Goal: Transaction & Acquisition: Purchase product/service

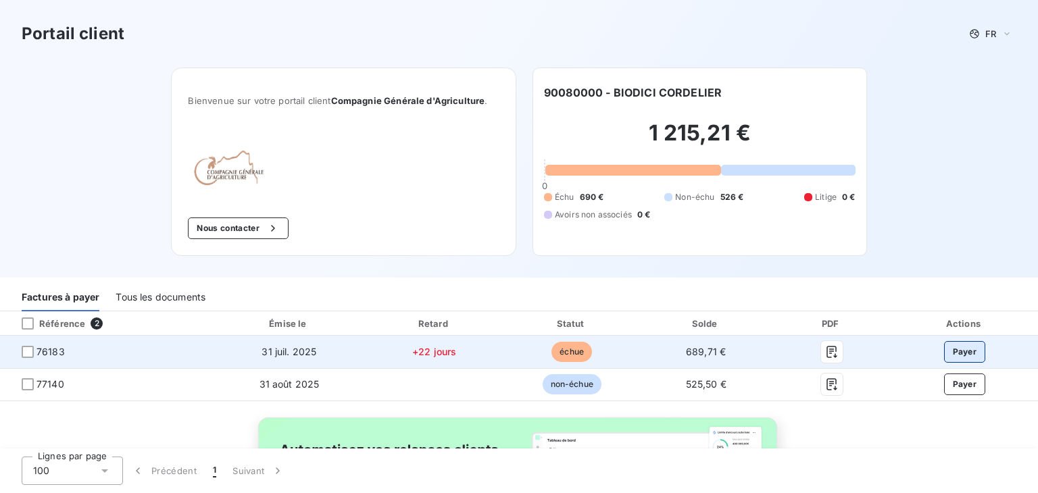
click at [953, 345] on button "Payer" at bounding box center [965, 352] width 42 height 22
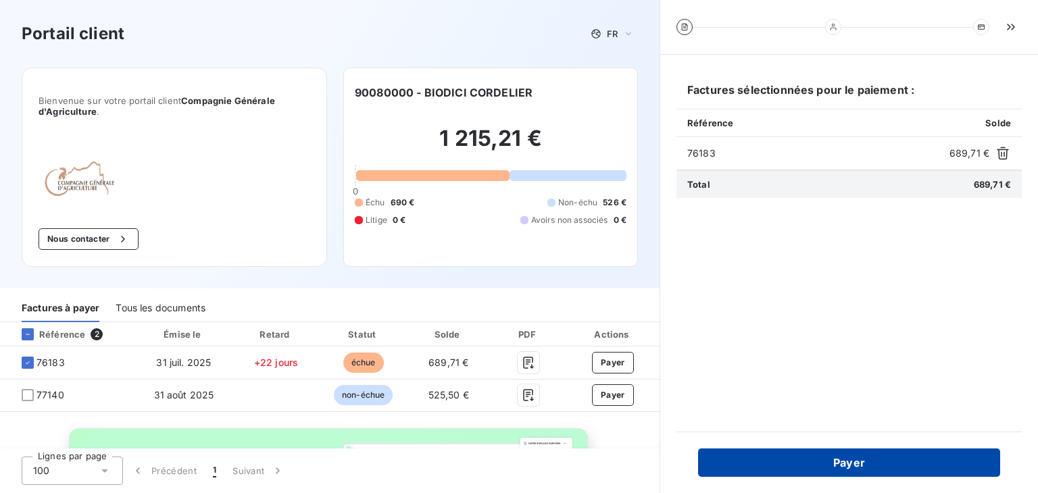
click at [855, 457] on button "Payer" at bounding box center [849, 463] width 302 height 28
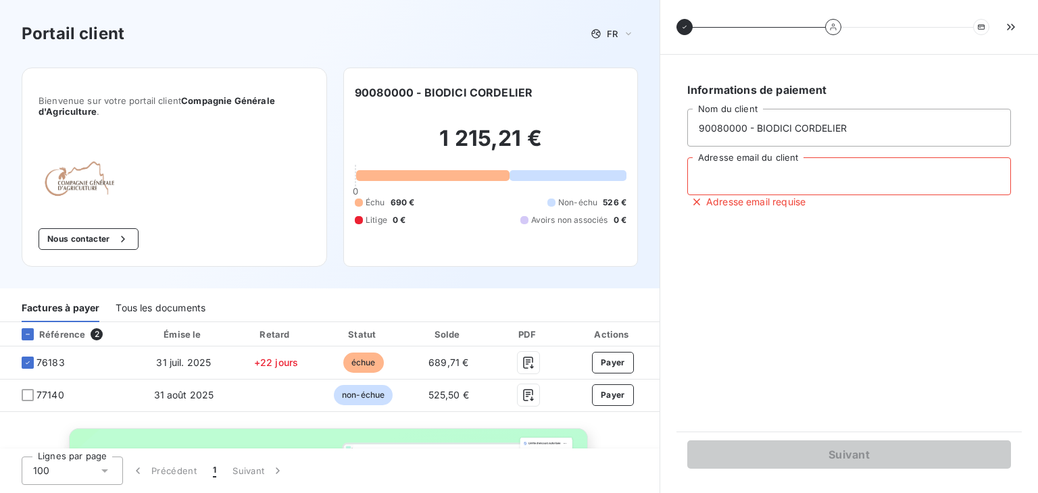
click at [735, 174] on input "Adresse email du client" at bounding box center [849, 176] width 324 height 38
type input "contact@biodici.fr"
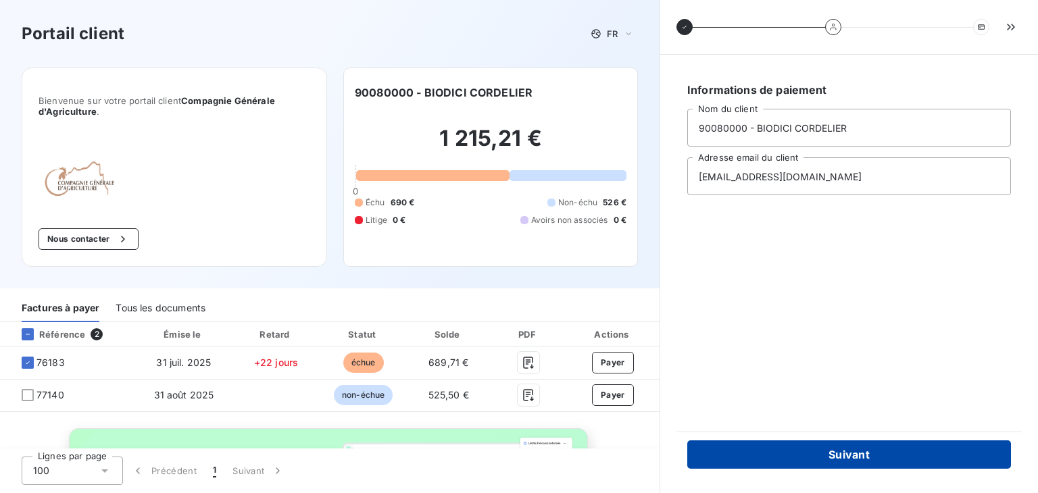
click at [861, 461] on button "Suivant" at bounding box center [849, 454] width 324 height 28
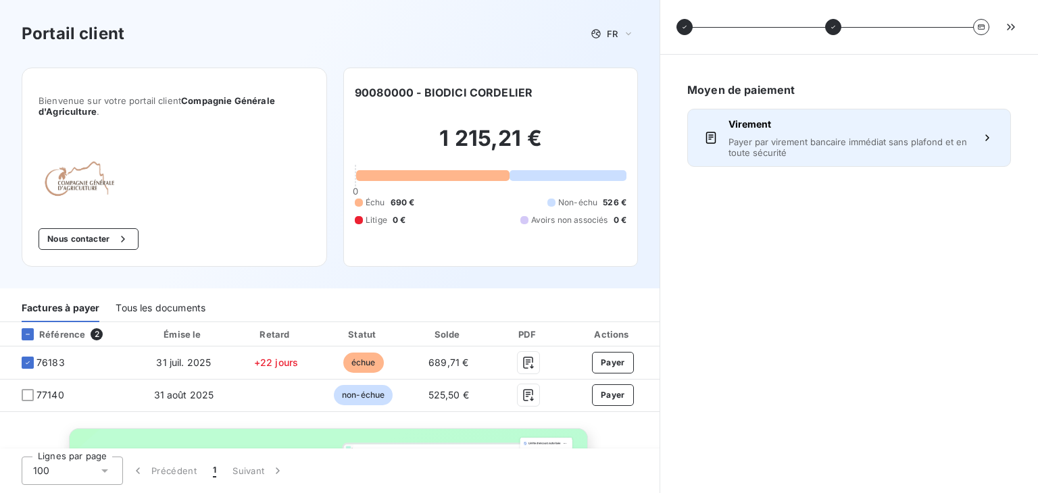
click at [990, 128] on button "Virement Payer par virement bancaire immédiat sans plafond et en toute sécurité" at bounding box center [849, 138] width 324 height 58
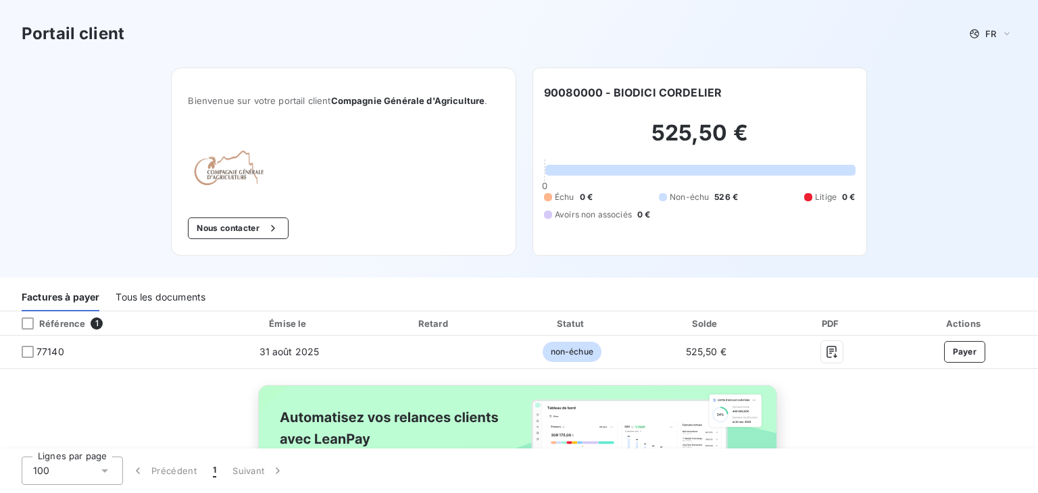
click at [145, 295] on div "Tous les documents" at bounding box center [161, 297] width 90 height 28
